Goal: Navigation & Orientation: Find specific page/section

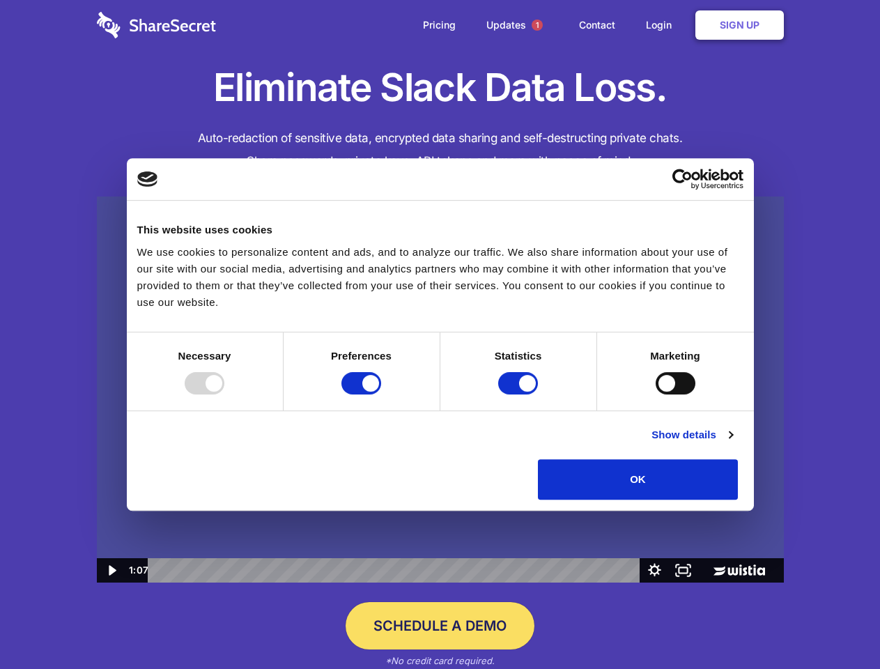
click at [439, 334] on img at bounding box center [440, 389] width 687 height 387
click at [224, 394] on div at bounding box center [205, 383] width 40 height 22
click at [381, 394] on input "Preferences" at bounding box center [361, 383] width 40 height 22
checkbox input "false"
click at [520, 394] on input "Statistics" at bounding box center [518, 383] width 40 height 22
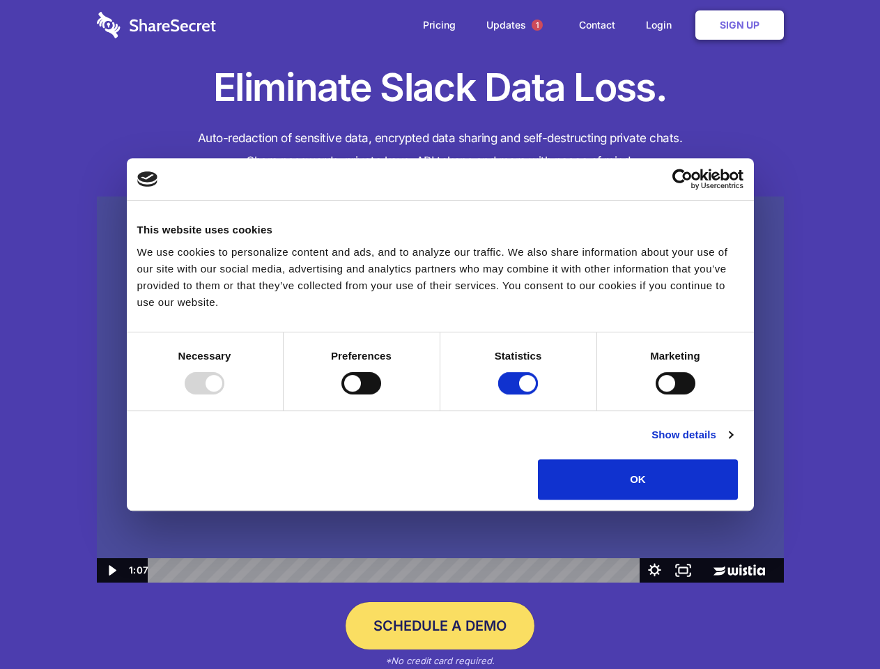
checkbox input "false"
click at [655, 394] on input "Marketing" at bounding box center [675, 383] width 40 height 22
checkbox input "true"
click at [732, 443] on link "Show details" at bounding box center [691, 434] width 81 height 17
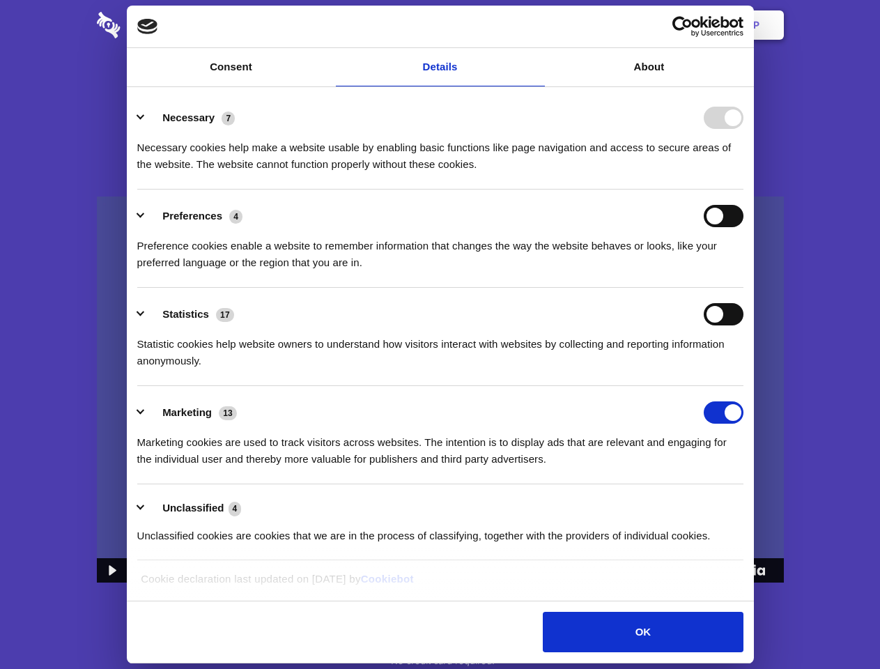
click at [743, 173] on div "Necessary cookies help make a website usable by enabling basic functions like p…" at bounding box center [440, 151] width 606 height 44
click at [536, 25] on span "1" at bounding box center [536, 25] width 11 height 11
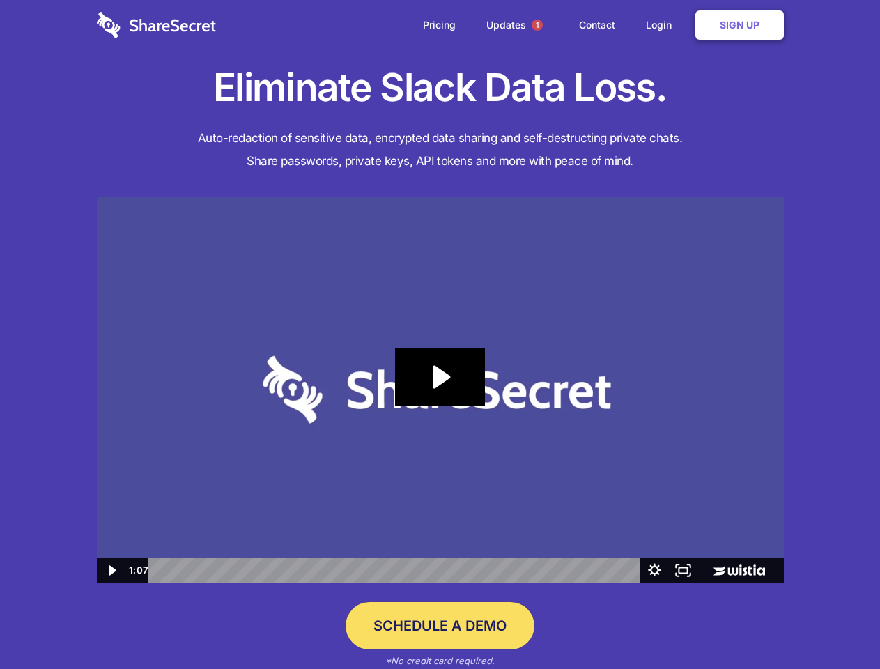
click at [440, 389] on icon "Play Video: Sharesecret Slack Extension" at bounding box center [439, 376] width 89 height 57
